Goal: Task Accomplishment & Management: Complete application form

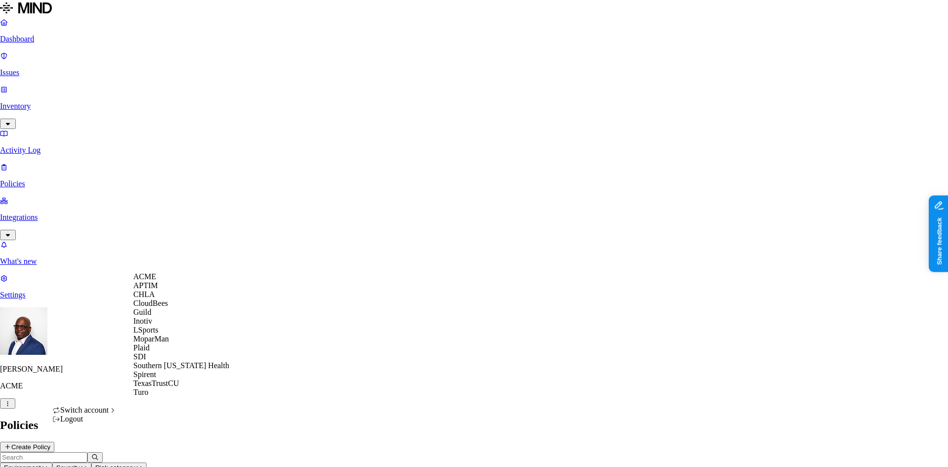
scroll to position [8, 0]
click at [162, 369] on span "Southern [US_STATE] Health" at bounding box center [181, 365] width 96 height 8
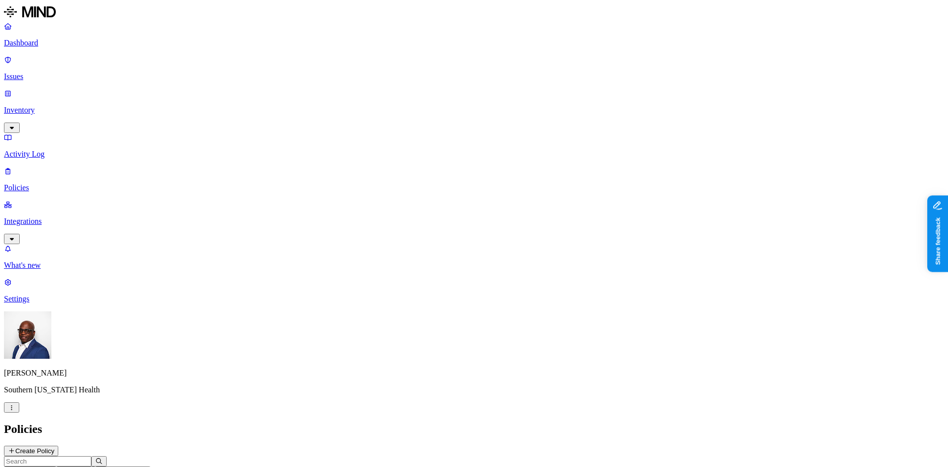
click at [42, 72] on p "Issues" at bounding box center [474, 76] width 940 height 9
click at [39, 106] on p "Inventory" at bounding box center [474, 110] width 940 height 9
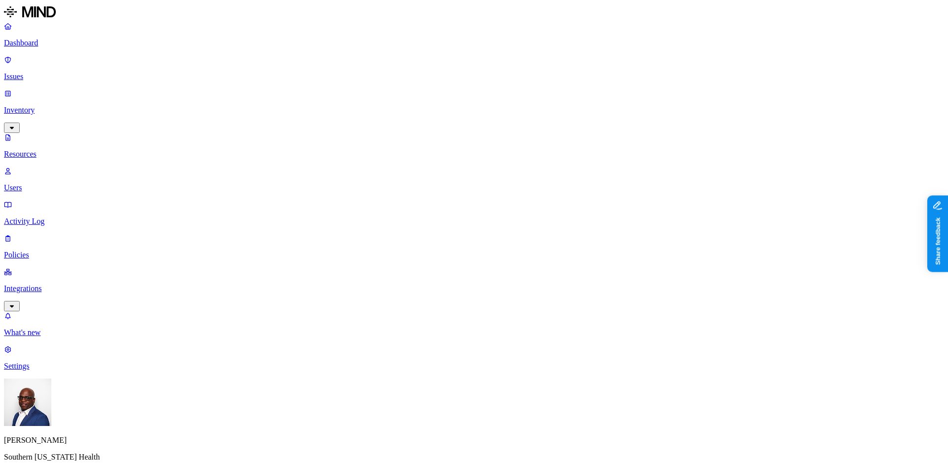
click at [349, 69] on button "button" at bounding box center [353, 67] width 8 height 3
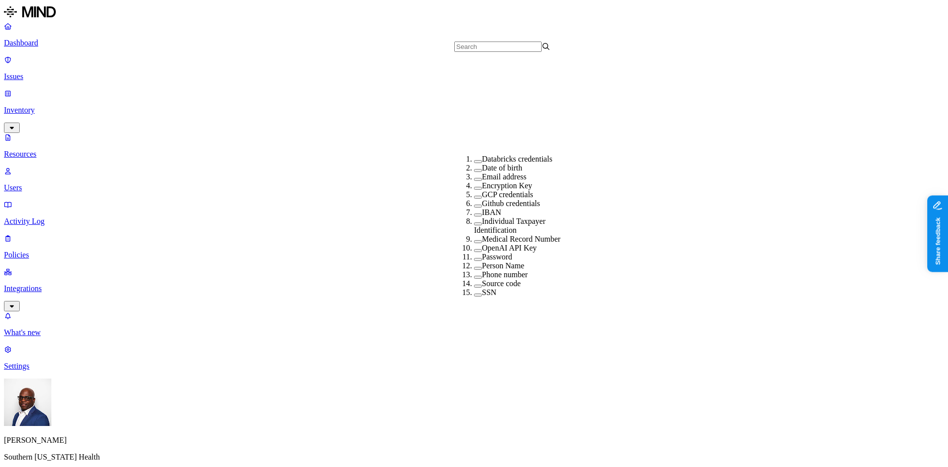
scroll to position [184, 0]
click at [509, 235] on label "Medical Record Number" at bounding box center [521, 239] width 79 height 8
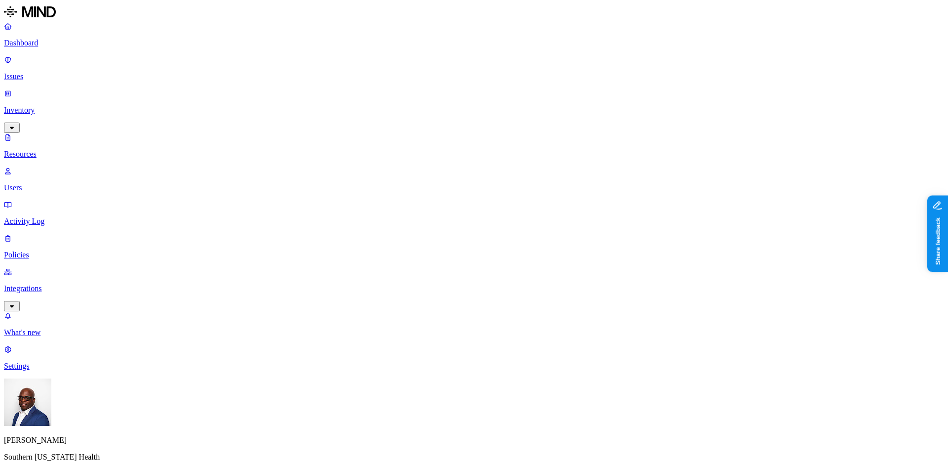
scroll to position [222, 0]
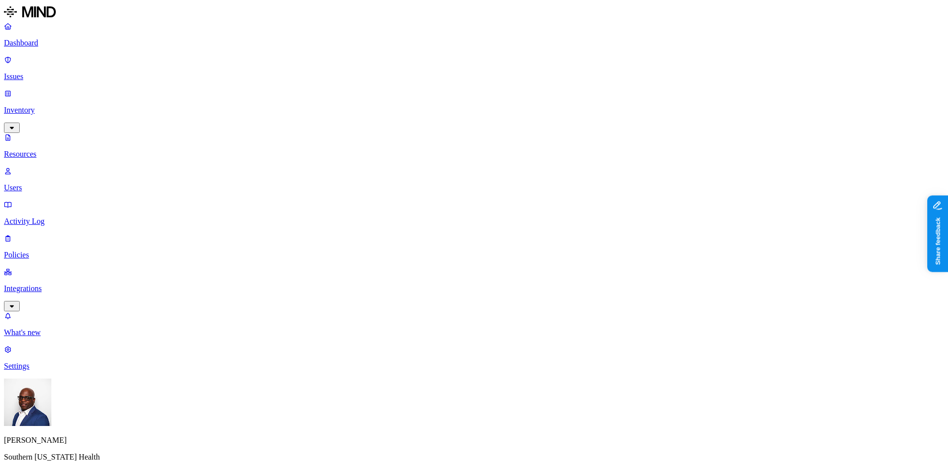
scroll to position [222, 0]
click at [33, 217] on p "Activity Log" at bounding box center [474, 221] width 940 height 9
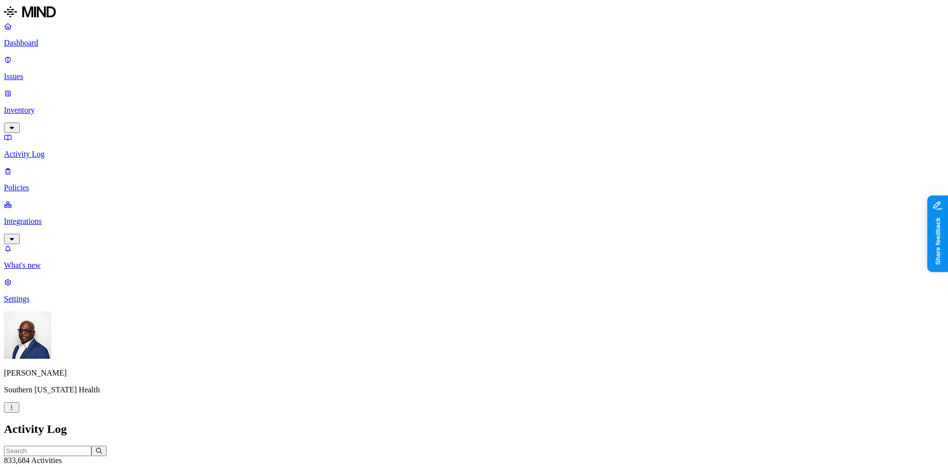
click at [41, 72] on p "Issues" at bounding box center [474, 76] width 940 height 9
click at [104, 449] on span "Exfiltration" at bounding box center [89, 452] width 31 height 7
click at [159, 449] on span "Insider threat" at bounding box center [140, 452] width 39 height 7
click at [58, 449] on span "Exposure" at bounding box center [44, 452] width 28 height 7
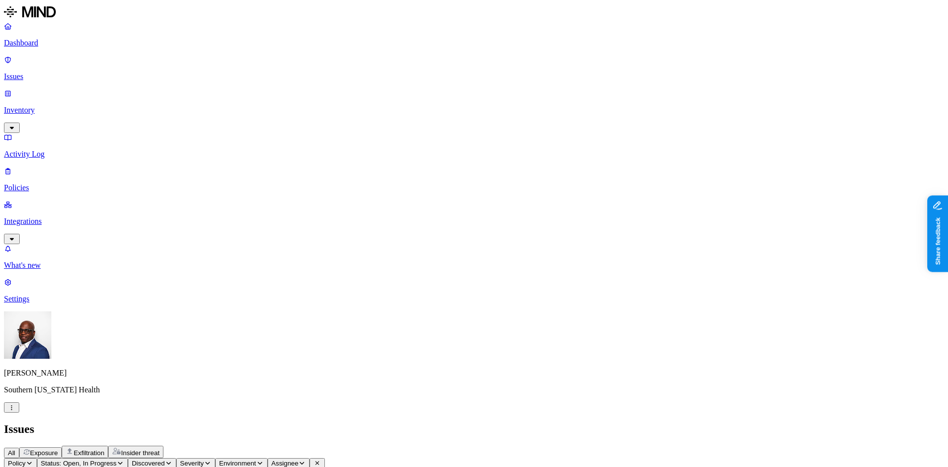
drag, startPoint x: 753, startPoint y: 82, endPoint x: 841, endPoint y: 66, distance: 89.5
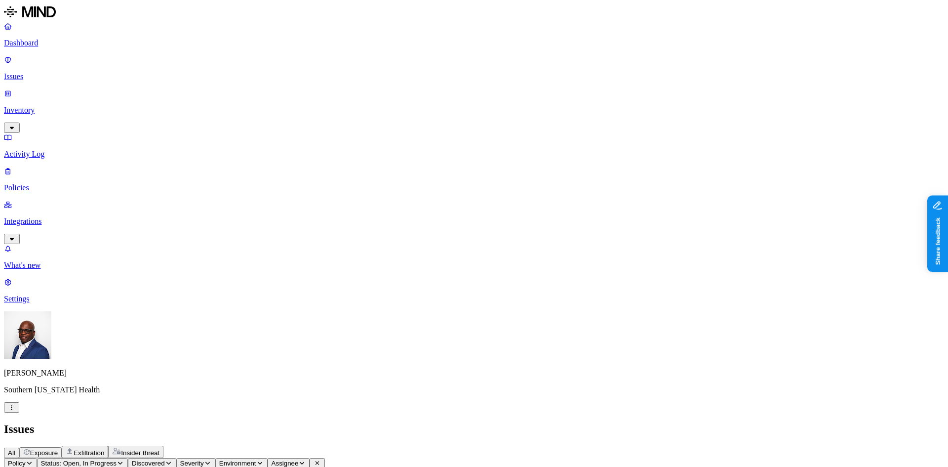
click at [39, 183] on p "Policies" at bounding box center [474, 187] width 940 height 9
click at [58, 445] on button "Create Policy" at bounding box center [31, 450] width 54 height 10
click at [91, 461] on input "Policy name" at bounding box center [47, 466] width 87 height 10
type input "MRN Detected in Resource"
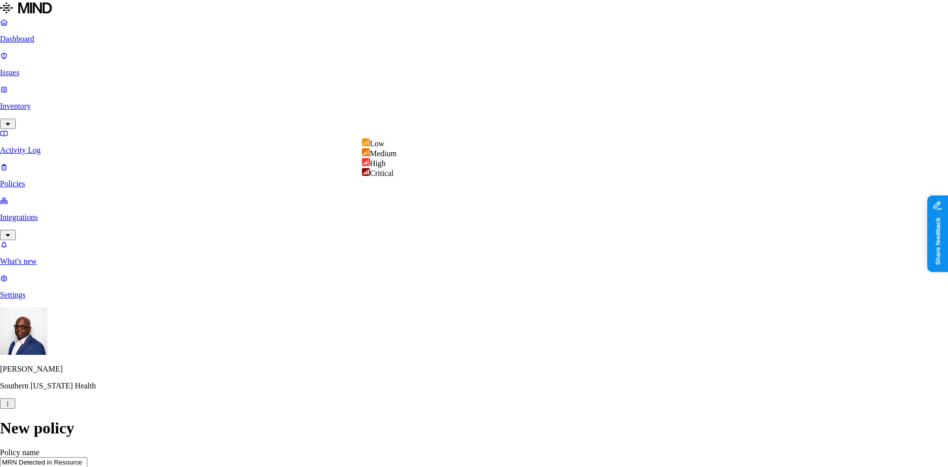
select select "2"
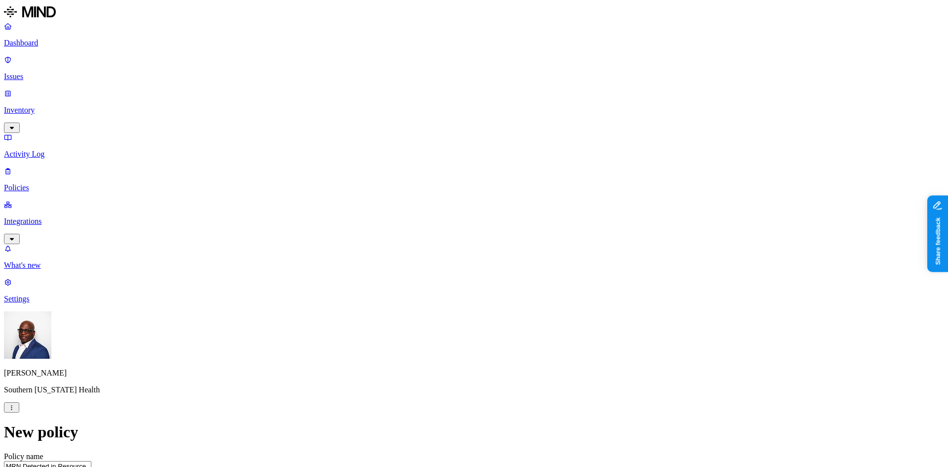
type textarea "Documents that contain MRN's"
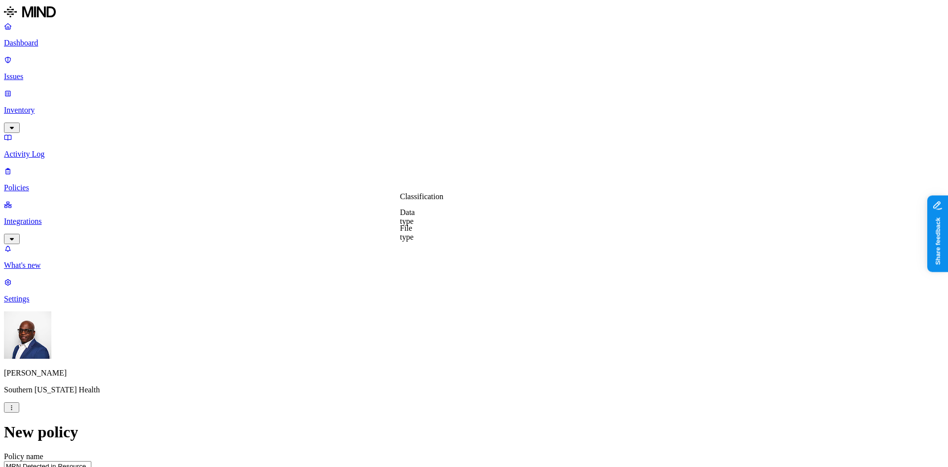
click at [415, 217] on label "Data type" at bounding box center [407, 216] width 15 height 17
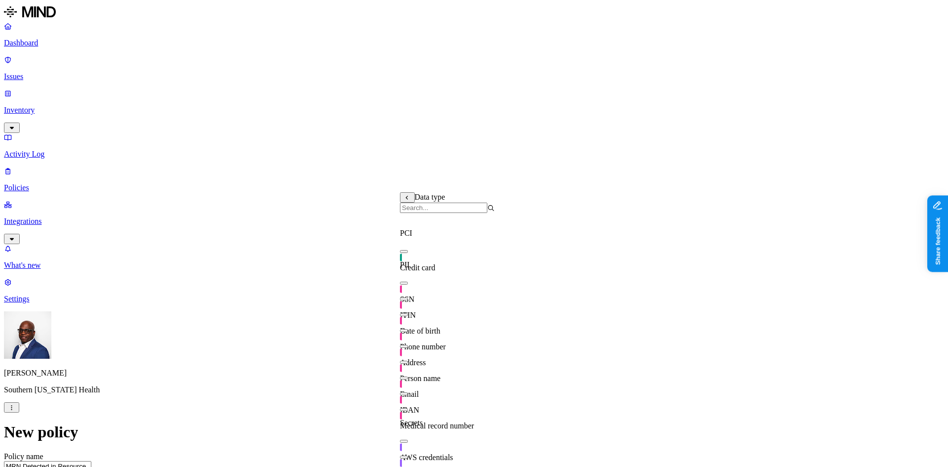
scroll to position [105, 0]
click at [411, 402] on div "Medical record number" at bounding box center [447, 416] width 95 height 28
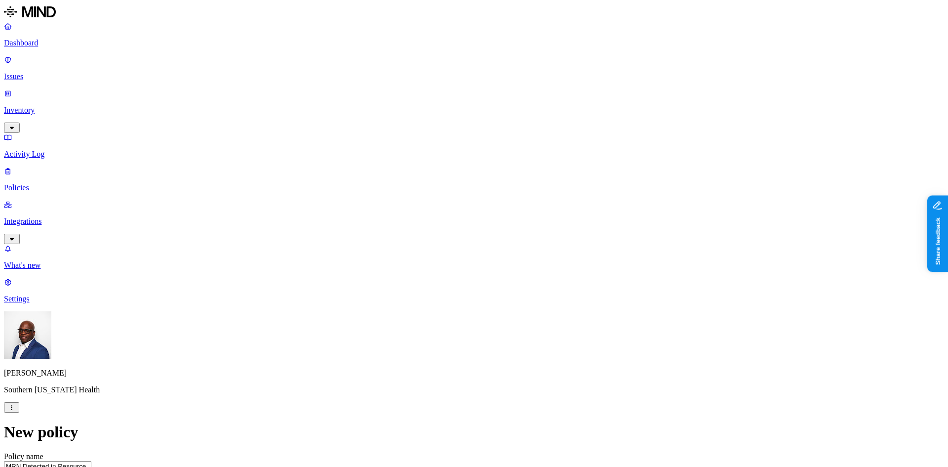
scroll to position [296, 0]
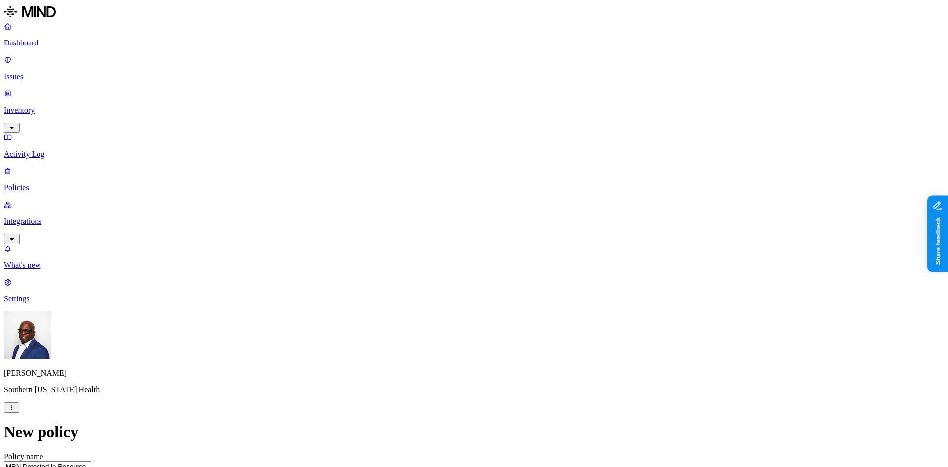
scroll to position [315, 0]
drag, startPoint x: 663, startPoint y: 9, endPoint x: 653, endPoint y: 28, distance: 20.8
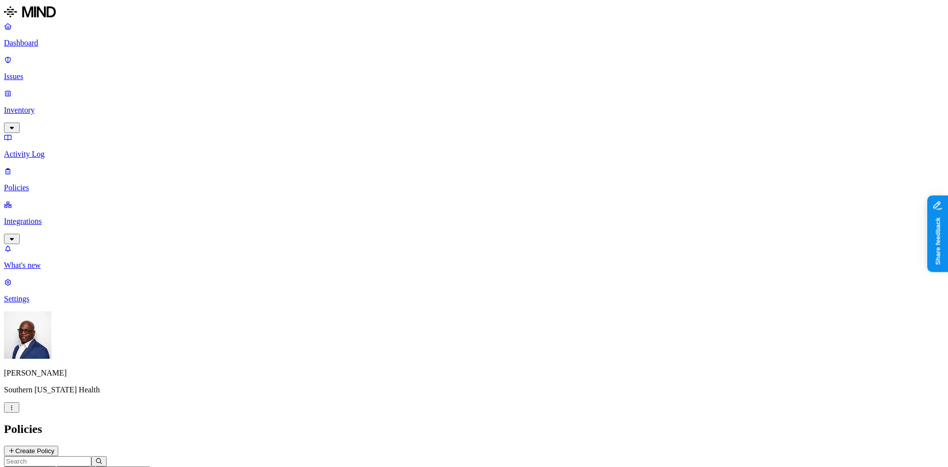
click at [40, 72] on p "Issues" at bounding box center [474, 76] width 940 height 9
click at [58, 449] on span "Exposure" at bounding box center [44, 452] width 28 height 7
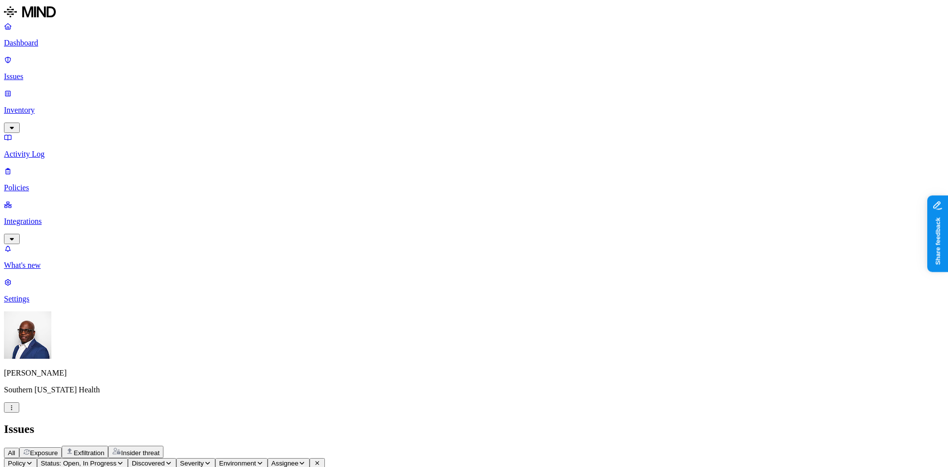
click at [32, 462] on icon "button" at bounding box center [29, 463] width 4 height 2
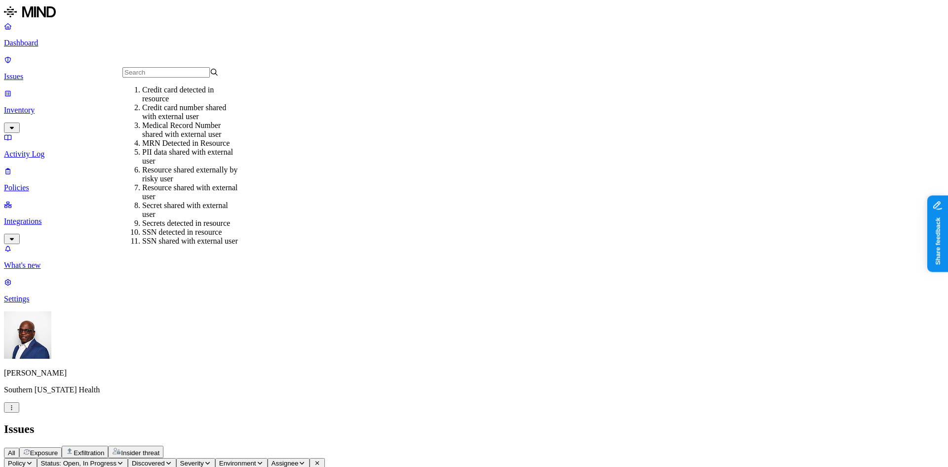
click at [187, 145] on div "MRN Detected in Resource" at bounding box center [190, 143] width 96 height 9
